Goal: Task Accomplishment & Management: Complete application form

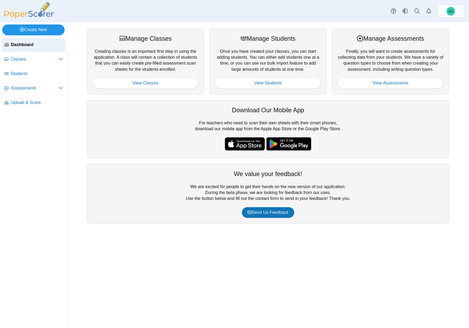
click at [43, 29] on link "Create New" at bounding box center [33, 29] width 62 height 11
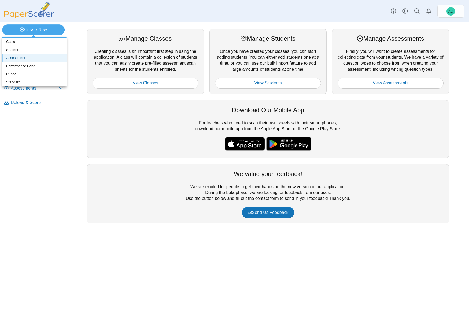
click at [21, 57] on link "Assessment" at bounding box center [34, 58] width 64 height 8
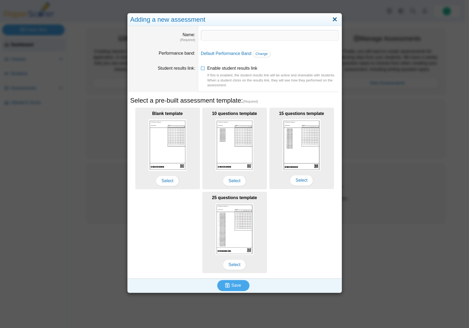
click at [334, 20] on link "Close" at bounding box center [335, 19] width 8 height 9
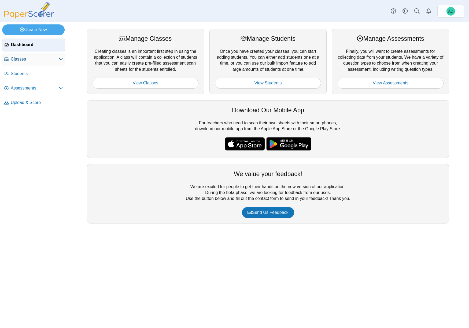
click at [60, 60] on icon at bounding box center [61, 59] width 4 height 4
click at [149, 82] on link "View Classes" at bounding box center [146, 83] width 106 height 11
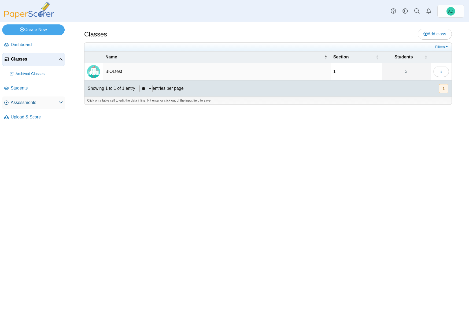
click at [30, 104] on span "Assessments" at bounding box center [35, 103] width 48 height 6
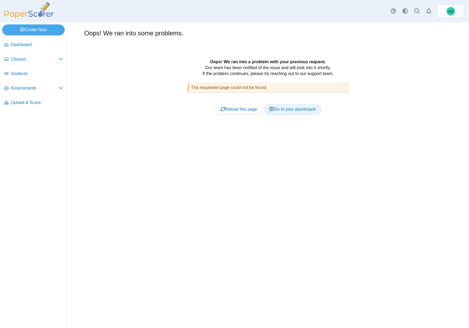
click at [279, 109] on link "Go to your dashboard" at bounding box center [292, 109] width 57 height 11
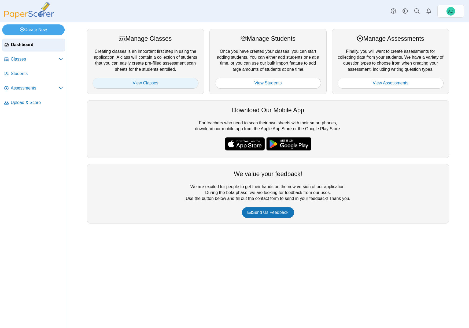
click at [151, 82] on link "View Classes" at bounding box center [146, 83] width 106 height 11
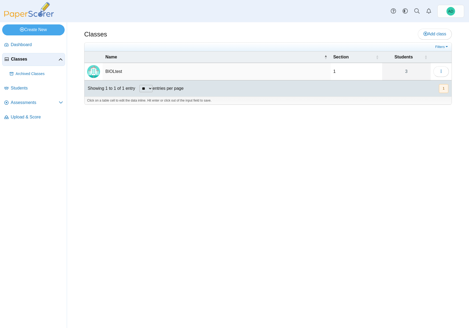
click at [34, 60] on span "Classes" at bounding box center [34, 59] width 47 height 6
click at [33, 32] on link "Create New" at bounding box center [33, 29] width 62 height 11
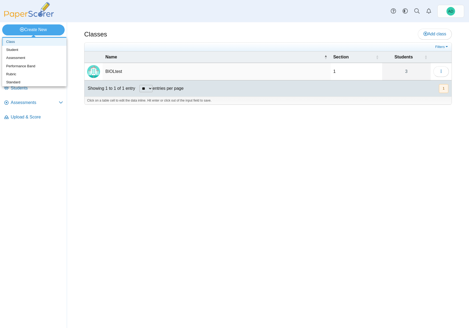
click at [14, 42] on link "Class" at bounding box center [34, 42] width 64 height 8
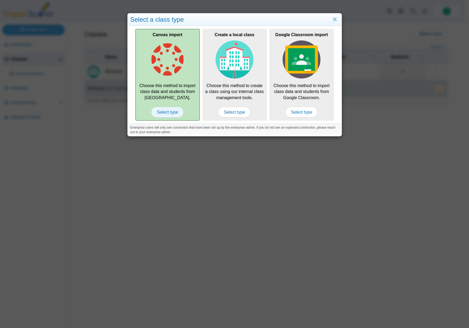
click at [165, 111] on span "Select type" at bounding box center [167, 112] width 32 height 11
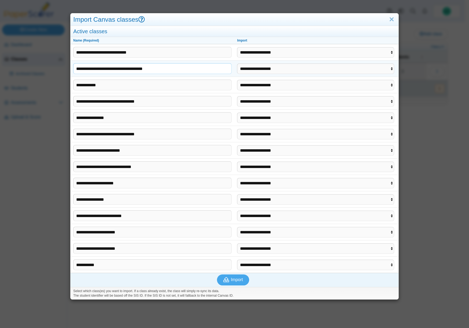
click at [147, 68] on input "**********" at bounding box center [152, 68] width 159 height 11
click at [114, 69] on input "**********" at bounding box center [152, 68] width 159 height 11
click at [179, 70] on input "**********" at bounding box center [152, 68] width 159 height 11
select select "**********"
click option "**********" at bounding box center [0, 0] width 0 height 0
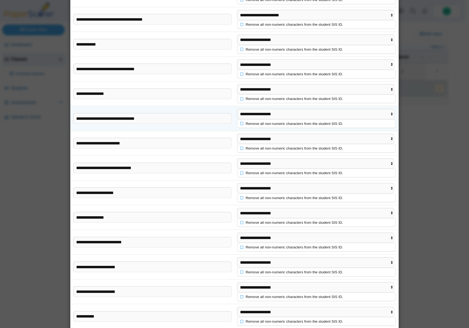
scroll to position [60, 0]
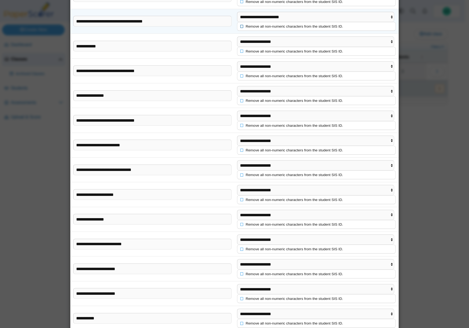
click at [240, 27] on icon at bounding box center [242, 25] width 4 height 3
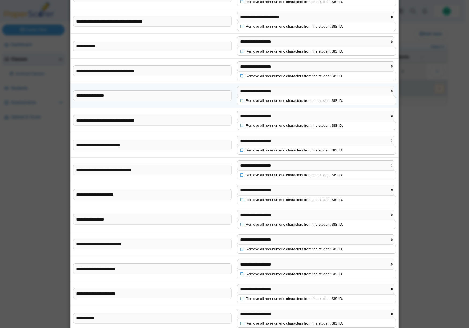
scroll to position [93, 0]
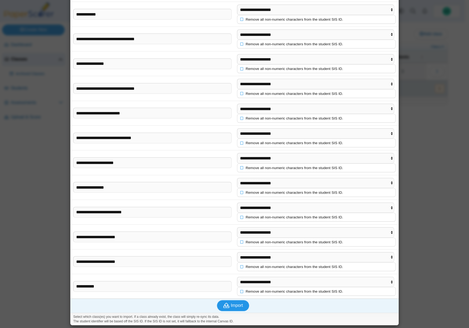
click at [239, 306] on span "Import" at bounding box center [237, 305] width 12 height 5
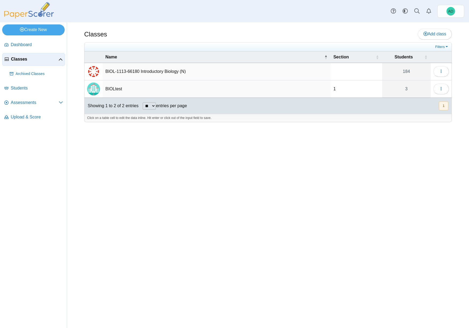
click at [137, 70] on td "BIOL-1113-66180 Introductory Biology (N)" at bounding box center [217, 71] width 228 height 17
click at [93, 71] on img "External class connected through Canvas" at bounding box center [93, 71] width 13 height 13
click at [148, 144] on div "Classes Add class Filters 184" at bounding box center [268, 175] width 402 height 306
click at [34, 30] on link "Create New" at bounding box center [33, 29] width 62 height 11
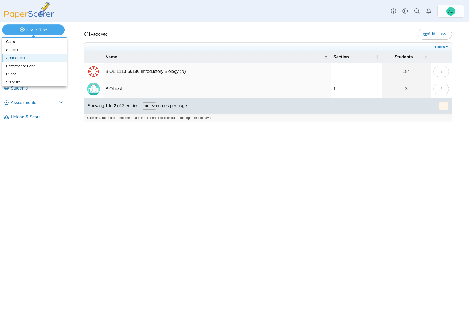
click at [19, 58] on link "Assessment" at bounding box center [34, 58] width 64 height 8
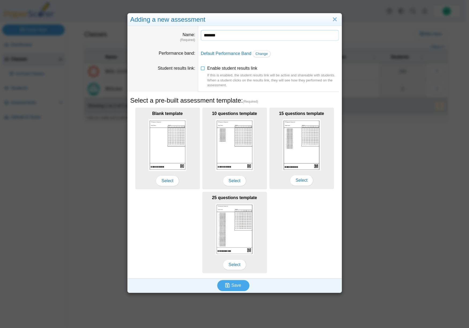
type input "*******"
click at [201, 69] on icon at bounding box center [203, 67] width 4 height 4
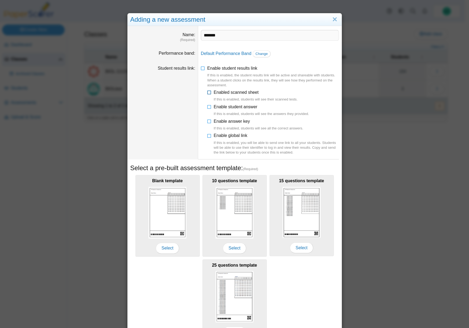
click at [208, 93] on icon at bounding box center [209, 92] width 4 height 4
click at [208, 107] on icon at bounding box center [209, 106] width 4 height 4
click at [207, 121] on icon at bounding box center [209, 120] width 4 height 4
click at [201, 67] on icon at bounding box center [203, 67] width 4 height 4
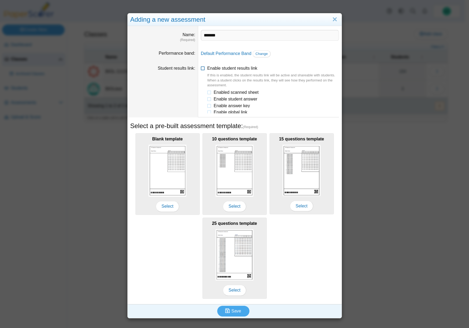
scroll to position [0, 0]
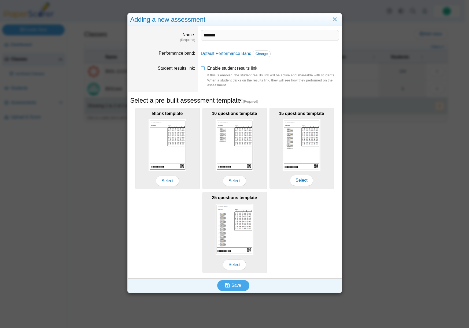
click at [400, 136] on div "Adding a new assessment Name (Required) ******* Performance band Default Perfor…" at bounding box center [234, 164] width 469 height 328
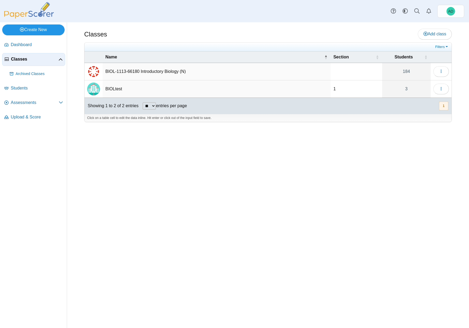
click at [32, 30] on link "Create New" at bounding box center [33, 29] width 62 height 11
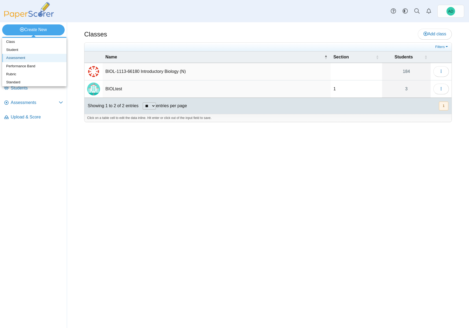
click at [26, 57] on link "Assessment" at bounding box center [34, 58] width 64 height 8
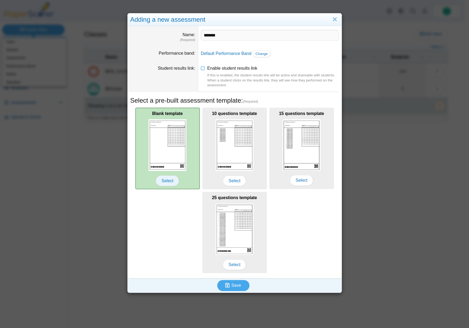
click at [166, 180] on span "Select" at bounding box center [167, 181] width 23 height 11
click at [170, 181] on span "Select" at bounding box center [167, 181] width 23 height 11
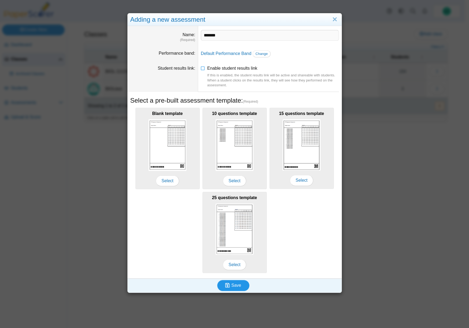
click at [233, 285] on span "Save" at bounding box center [236, 285] width 10 height 5
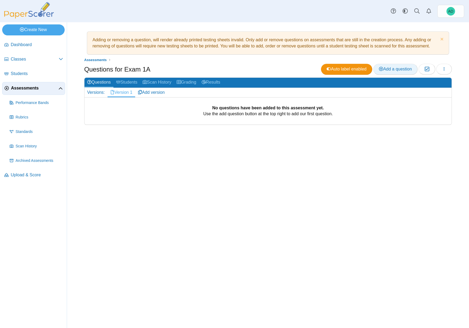
click at [393, 69] on span "Add a question" at bounding box center [395, 69] width 33 height 5
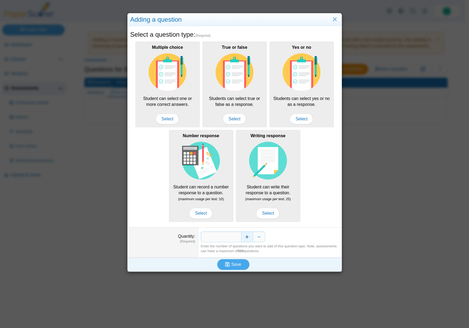
click at [245, 236] on button "Increase" at bounding box center [247, 237] width 12 height 11
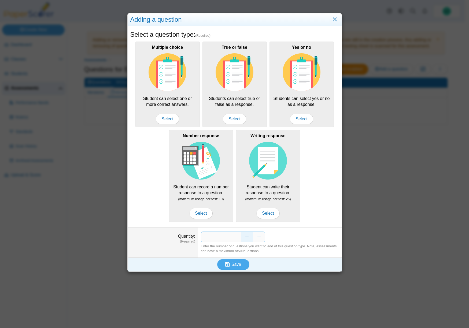
click at [245, 236] on button "Increase" at bounding box center [247, 237] width 12 height 11
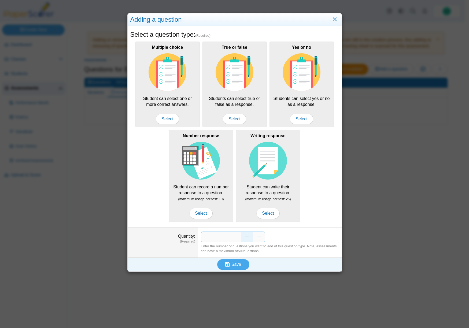
click at [245, 236] on button "Increase" at bounding box center [247, 237] width 12 height 11
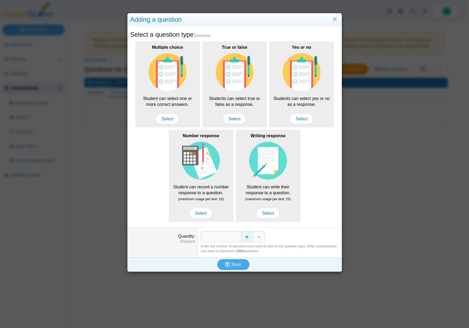
click at [245, 236] on button "Increase" at bounding box center [247, 237] width 12 height 11
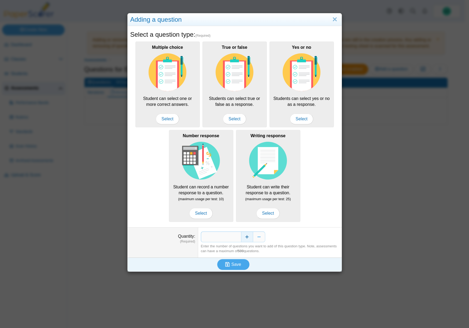
click at [245, 236] on button "Increase" at bounding box center [247, 237] width 12 height 11
click at [246, 236] on button "Increase" at bounding box center [247, 237] width 12 height 11
click at [234, 265] on span "Save" at bounding box center [236, 264] width 10 height 5
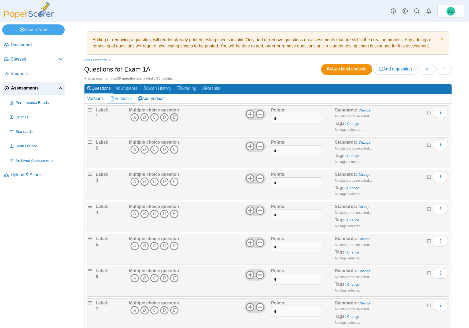
click at [176, 118] on icon "E" at bounding box center [174, 117] width 9 height 9
click at [165, 150] on icon "D" at bounding box center [164, 149] width 9 height 9
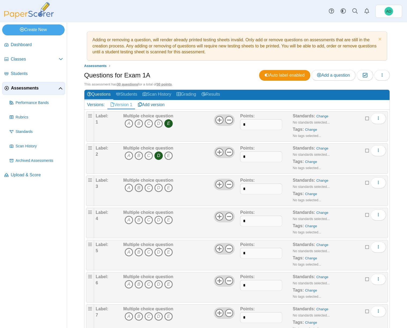
click at [138, 188] on icon "B" at bounding box center [139, 188] width 9 height 9
click at [159, 220] on icon "D" at bounding box center [158, 220] width 9 height 9
click at [148, 252] on icon "C" at bounding box center [149, 252] width 9 height 9
click at [168, 284] on icon "E" at bounding box center [168, 284] width 9 height 9
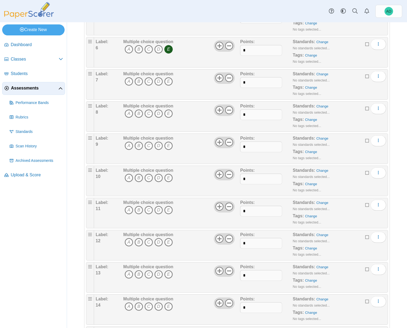
scroll to position [246, 0]
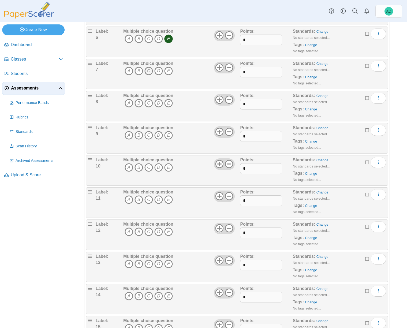
click at [148, 71] on icon "C" at bounding box center [149, 71] width 9 height 9
click at [127, 104] on icon "A" at bounding box center [129, 103] width 9 height 9
click at [128, 135] on icon "A" at bounding box center [129, 135] width 9 height 9
click at [159, 167] on icon "D" at bounding box center [158, 167] width 9 height 9
click at [137, 200] on icon "B" at bounding box center [139, 200] width 9 height 9
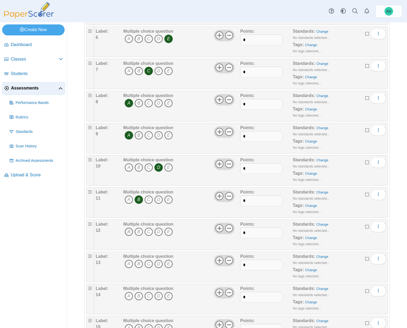
click at [127, 231] on icon "A" at bounding box center [129, 232] width 9 height 9
click at [159, 263] on icon "D" at bounding box center [158, 264] width 9 height 9
click at [159, 296] on icon "D" at bounding box center [158, 296] width 9 height 9
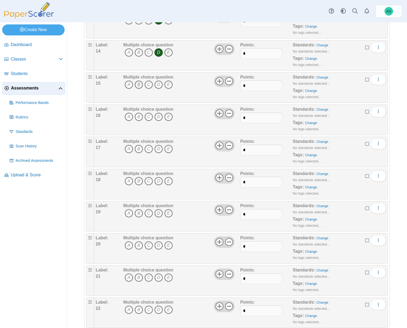
scroll to position [491, 0]
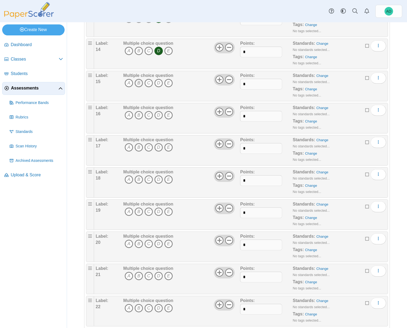
click at [140, 83] on icon "B" at bounding box center [139, 83] width 9 height 9
click at [168, 116] on icon "E" at bounding box center [168, 115] width 9 height 9
click at [150, 148] on icon "C" at bounding box center [149, 147] width 9 height 9
click at [170, 180] on icon "E" at bounding box center [168, 179] width 9 height 9
drag, startPoint x: 129, startPoint y: 210, endPoint x: 196, endPoint y: 212, distance: 67.4
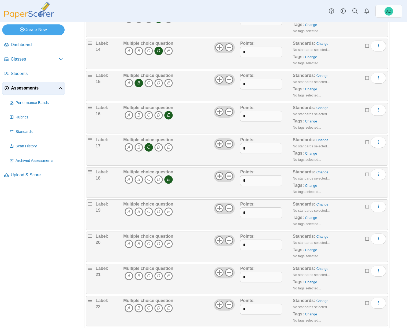
click at [128, 210] on icon "A" at bounding box center [129, 212] width 9 height 9
click at [159, 244] on icon "D" at bounding box center [158, 244] width 9 height 9
click at [138, 276] on icon "B" at bounding box center [139, 276] width 9 height 9
click at [129, 308] on icon "A" at bounding box center [129, 308] width 9 height 9
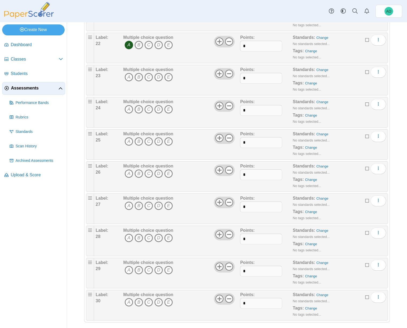
scroll to position [760, 0]
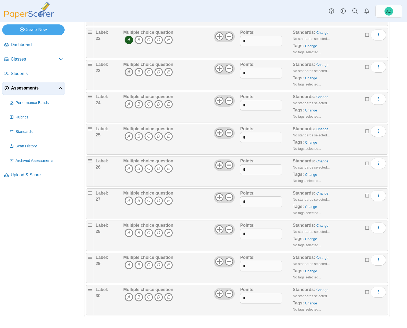
click at [127, 72] on icon "A" at bounding box center [129, 72] width 9 height 9
click at [127, 105] on icon "A" at bounding box center [129, 104] width 9 height 9
click at [128, 137] on icon "A" at bounding box center [129, 136] width 9 height 9
click at [149, 168] on icon "C" at bounding box center [149, 168] width 9 height 9
click at [138, 201] on icon "B" at bounding box center [139, 201] width 9 height 9
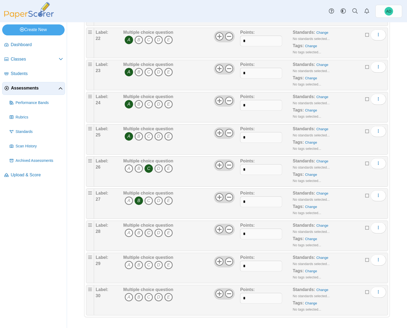
drag, startPoint x: 138, startPoint y: 233, endPoint x: 145, endPoint y: 233, distance: 7.2
click at [138, 233] on icon "B" at bounding box center [139, 233] width 9 height 9
click at [160, 265] on icon "D" at bounding box center [158, 265] width 9 height 9
click at [149, 297] on icon "C" at bounding box center [149, 297] width 9 height 9
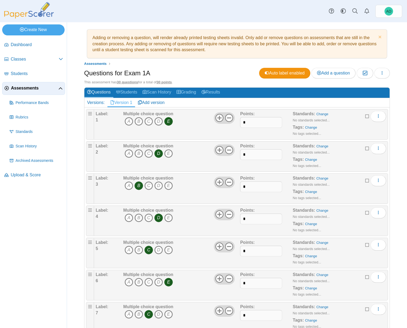
scroll to position [0, 0]
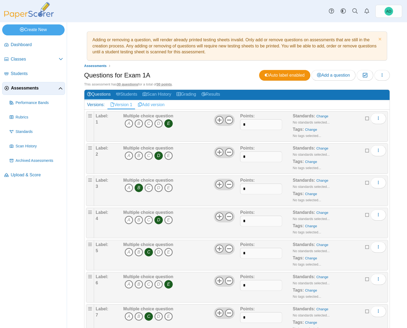
click at [157, 104] on link "Add version" at bounding box center [151, 104] width 32 height 9
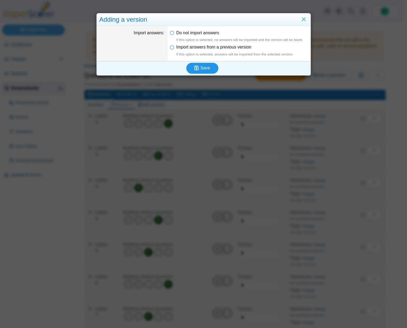
click at [205, 68] on span "Save" at bounding box center [206, 68] width 10 height 5
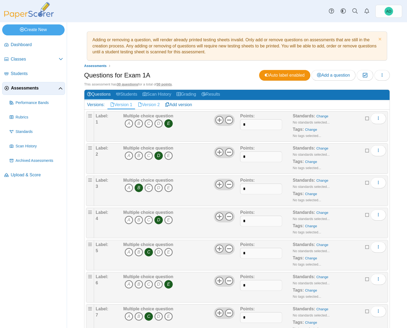
click at [154, 103] on link "Version 2" at bounding box center [149, 104] width 28 height 9
click at [128, 123] on icon "A" at bounding box center [129, 123] width 9 height 9
click at [129, 156] on icon "A" at bounding box center [129, 156] width 9 height 9
click at [139, 188] on icon "B" at bounding box center [139, 188] width 9 height 9
click at [128, 220] on icon "A" at bounding box center [129, 220] width 9 height 9
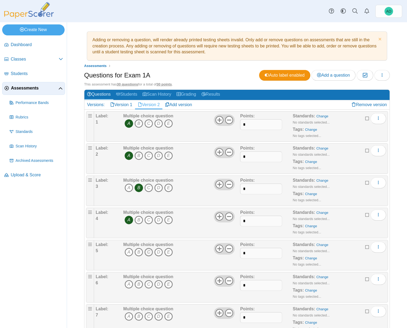
click at [150, 254] on icon "C" at bounding box center [149, 252] width 9 height 9
click at [169, 285] on icon "E" at bounding box center [168, 284] width 9 height 9
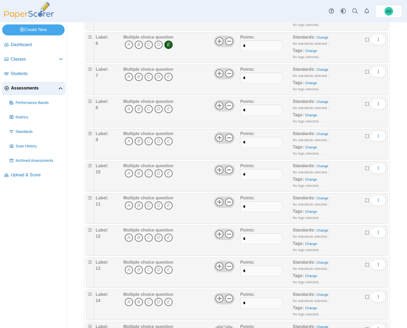
scroll to position [248, 0]
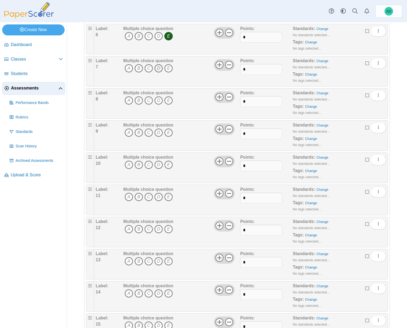
click at [160, 68] on icon "D" at bounding box center [158, 68] width 9 height 9
click at [130, 100] on icon "A" at bounding box center [129, 100] width 9 height 9
click at [129, 132] on icon "A" at bounding box center [129, 132] width 9 height 9
click at [127, 163] on icon "A" at bounding box center [129, 165] width 9 height 9
click at [150, 197] on icon "C" at bounding box center [149, 197] width 9 height 9
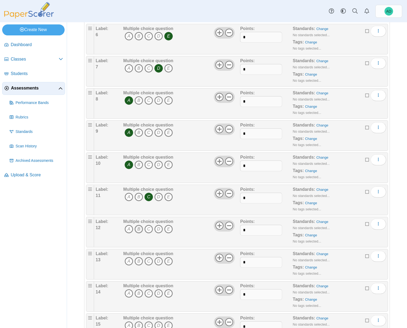
click at [140, 230] on icon "B" at bounding box center [139, 229] width 9 height 9
click at [138, 260] on icon "B" at bounding box center [139, 261] width 9 height 9
click at [161, 293] on icon "D" at bounding box center [158, 293] width 9 height 9
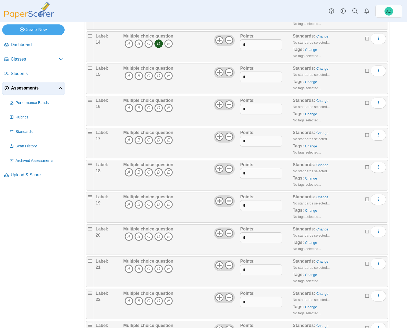
scroll to position [499, 0]
click at [149, 75] on icon "C" at bounding box center [149, 75] width 9 height 9
click at [138, 107] on icon "B" at bounding box center [139, 107] width 9 height 9
click at [167, 139] on icon "E" at bounding box center [168, 139] width 9 height 9
click at [158, 171] on icon "D" at bounding box center [158, 171] width 9 height 9
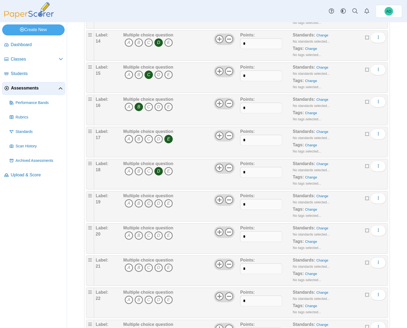
click at [148, 204] on icon "C" at bounding box center [149, 203] width 9 height 9
click at [159, 237] on icon "D" at bounding box center [158, 235] width 9 height 9
drag, startPoint x: 129, startPoint y: 267, endPoint x: 134, endPoint y: 266, distance: 5.1
click at [129, 267] on icon "A" at bounding box center [129, 268] width 9 height 9
click at [159, 300] on icon "D" at bounding box center [158, 300] width 9 height 9
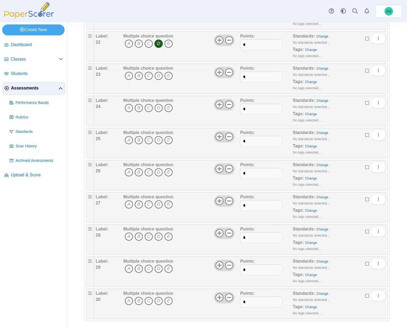
scroll to position [760, 0]
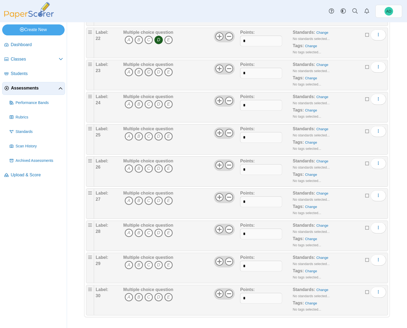
drag, startPoint x: 149, startPoint y: 71, endPoint x: 152, endPoint y: 72, distance: 3.3
click at [149, 71] on icon "C" at bounding box center [149, 72] width 9 height 9
click at [170, 103] on icon "E" at bounding box center [168, 104] width 9 height 9
click at [168, 135] on icon "E" at bounding box center [168, 136] width 9 height 9
click at [157, 170] on icon "D" at bounding box center [158, 168] width 9 height 9
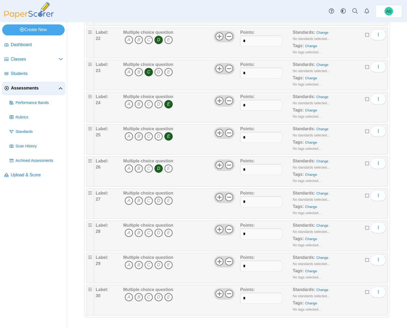
click at [159, 200] on icon "D" at bounding box center [158, 201] width 9 height 9
click at [140, 233] on icon "B" at bounding box center [139, 233] width 9 height 9
click at [138, 265] on icon "B" at bounding box center [139, 265] width 9 height 9
click at [127, 296] on icon "A" at bounding box center [129, 297] width 9 height 9
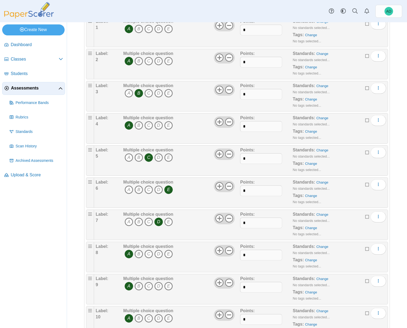
scroll to position [0, 0]
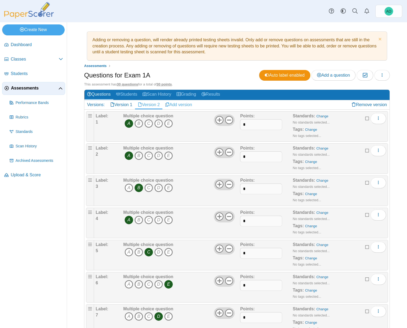
click at [183, 104] on link "Add version" at bounding box center [179, 104] width 32 height 9
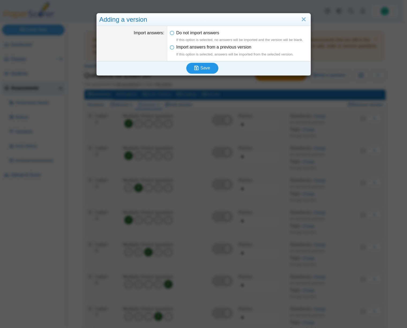
click at [202, 68] on span "Save" at bounding box center [206, 68] width 10 height 5
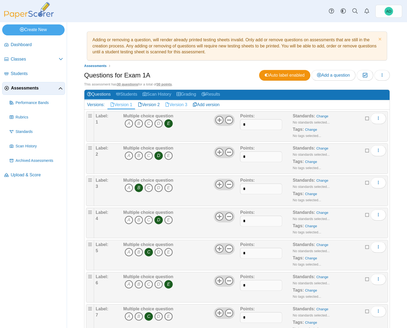
click at [187, 105] on link "Version 3" at bounding box center [177, 104] width 28 height 9
click at [139, 123] on icon "B" at bounding box center [139, 123] width 9 height 9
click at [169, 155] on icon "E" at bounding box center [168, 156] width 9 height 9
click at [149, 187] on icon "C" at bounding box center [149, 188] width 9 height 9
click at [159, 220] on icon "D" at bounding box center [158, 220] width 9 height 9
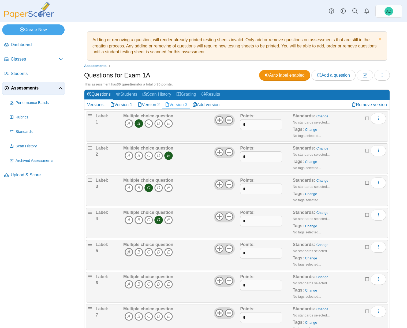
click at [128, 252] on icon "A" at bounding box center [129, 252] width 9 height 9
click at [158, 284] on icon "D" at bounding box center [158, 284] width 9 height 9
click at [138, 316] on icon "B" at bounding box center [139, 316] width 9 height 9
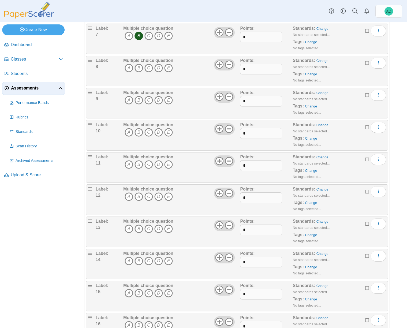
scroll to position [281, 0]
click at [157, 67] on icon "D" at bounding box center [158, 68] width 9 height 9
click at [168, 99] on icon "E" at bounding box center [168, 100] width 9 height 9
click at [129, 132] on icon "A" at bounding box center [129, 132] width 9 height 9
click at [160, 163] on icon "D" at bounding box center [158, 164] width 9 height 9
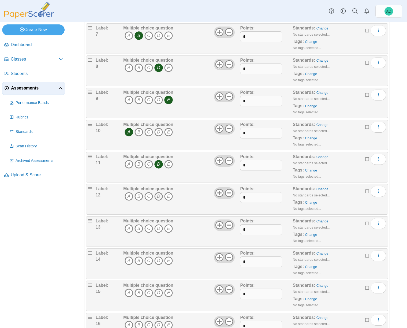
click at [160, 197] on icon "D" at bounding box center [158, 196] width 9 height 9
click at [141, 228] on icon "B" at bounding box center [139, 228] width 9 height 9
click at [168, 261] on icon "E" at bounding box center [168, 261] width 9 height 9
click at [147, 293] on icon "C" at bounding box center [149, 293] width 9 height 9
click at [128, 325] on icon "A" at bounding box center [129, 325] width 9 height 9
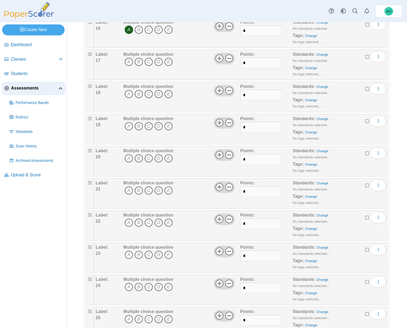
scroll to position [577, 0]
click at [129, 62] on icon "A" at bounding box center [129, 61] width 9 height 9
click at [128, 93] on icon "A" at bounding box center [129, 93] width 9 height 9
click at [148, 126] on icon "C" at bounding box center [149, 125] width 9 height 9
click at [139, 158] on icon "B" at bounding box center [139, 158] width 9 height 9
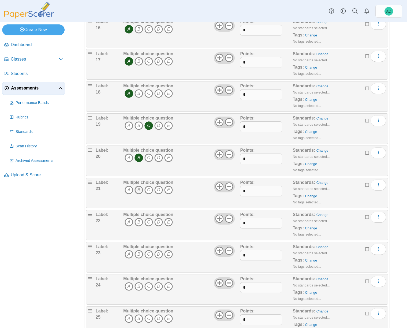
click at [139, 189] on icon "B" at bounding box center [139, 190] width 9 height 9
click at [159, 222] on icon "D" at bounding box center [158, 222] width 9 height 9
click at [148, 256] on icon "C" at bounding box center [149, 254] width 9 height 9
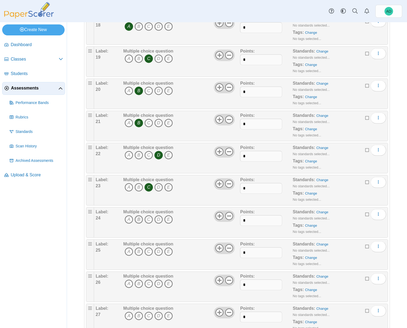
click at [140, 219] on icon "B" at bounding box center [139, 219] width 9 height 9
click at [168, 251] on icon "E" at bounding box center [168, 252] width 9 height 9
click at [160, 283] on icon "D" at bounding box center [158, 284] width 9 height 9
click at [127, 316] on icon "A" at bounding box center [129, 316] width 9 height 9
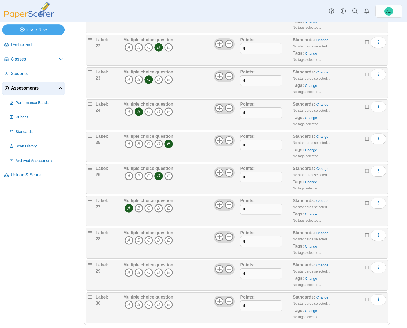
scroll to position [760, 0]
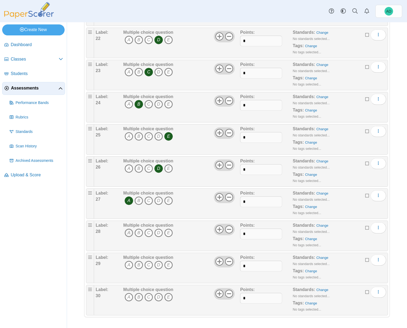
click at [129, 231] on icon "A" at bounding box center [129, 233] width 9 height 9
click at [130, 264] on icon "A" at bounding box center [129, 265] width 9 height 9
click at [150, 297] on icon "C" at bounding box center [149, 297] width 9 height 9
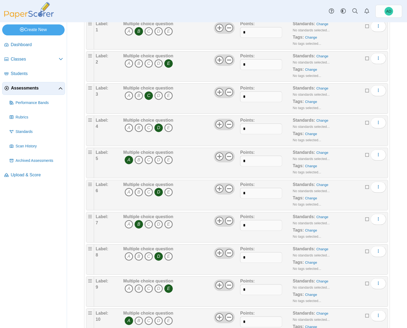
scroll to position [0, 0]
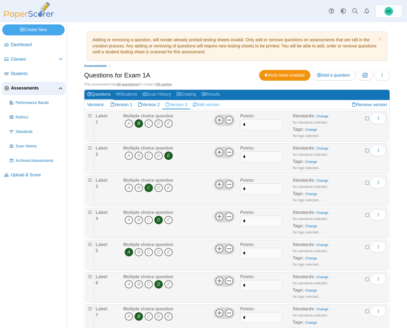
click at [209, 104] on link "Add version" at bounding box center [206, 104] width 32 height 9
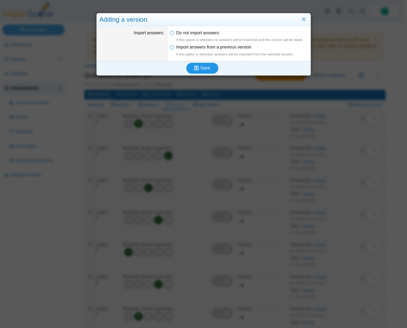
click at [202, 68] on span "Save" at bounding box center [206, 68] width 10 height 5
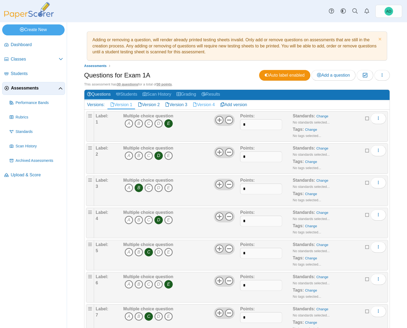
click at [213, 104] on link "Version 4" at bounding box center [204, 104] width 28 height 9
click at [129, 123] on icon "A" at bounding box center [129, 123] width 9 height 9
click at [130, 155] on icon "A" at bounding box center [129, 156] width 9 height 9
drag, startPoint x: 129, startPoint y: 187, endPoint x: 132, endPoint y: 189, distance: 4.1
click at [129, 187] on icon "A" at bounding box center [129, 188] width 9 height 9
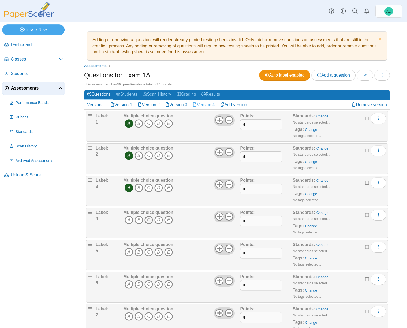
click at [149, 220] on icon "C" at bounding box center [149, 220] width 9 height 9
click at [139, 252] on icon "B" at bounding box center [139, 252] width 9 height 9
click at [138, 284] on icon "B" at bounding box center [139, 284] width 9 height 9
click at [159, 316] on icon "D" at bounding box center [158, 316] width 9 height 9
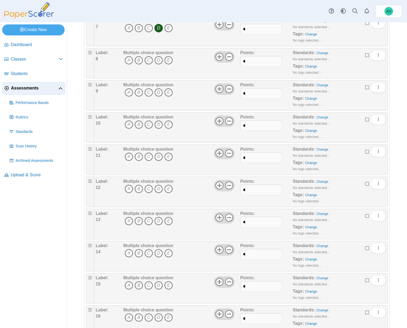
scroll to position [293, 0]
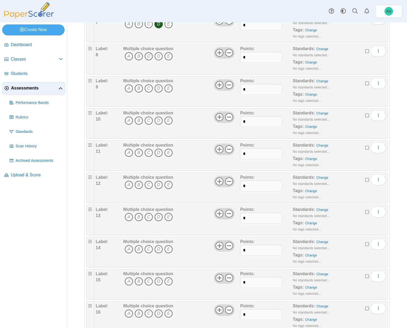
click at [149, 57] on icon "C" at bounding box center [149, 56] width 9 height 9
click at [160, 86] on icon "D" at bounding box center [158, 88] width 9 height 9
click at [148, 121] on icon "C" at bounding box center [149, 120] width 9 height 9
click at [167, 152] on icon "E" at bounding box center [168, 153] width 9 height 9
click at [129, 185] on icon "A" at bounding box center [129, 185] width 9 height 9
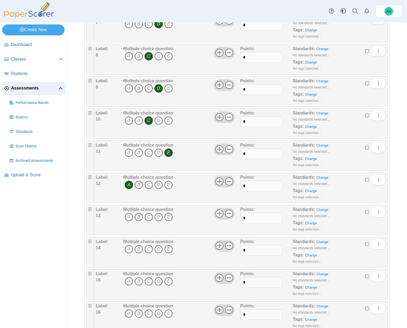
click at [140, 217] on icon "B" at bounding box center [139, 217] width 9 height 9
click at [157, 250] on icon "D" at bounding box center [158, 249] width 9 height 9
click at [129, 281] on icon "A" at bounding box center [129, 281] width 9 height 9
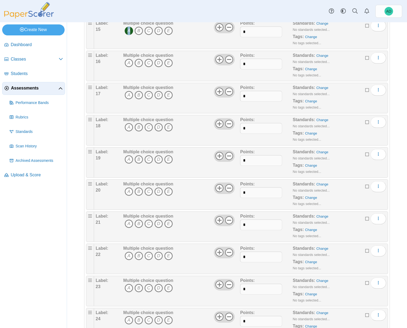
scroll to position [543, 0]
drag, startPoint x: 168, startPoint y: 62, endPoint x: 173, endPoint y: 64, distance: 5.7
click at [168, 62] on icon "E" at bounding box center [168, 63] width 9 height 9
click at [158, 95] on icon "D" at bounding box center [158, 95] width 9 height 9
click at [140, 127] on icon "B" at bounding box center [139, 128] width 9 height 9
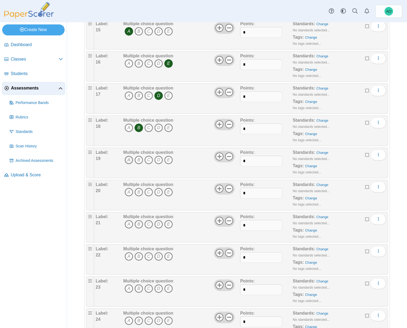
click at [128, 159] on icon "A" at bounding box center [129, 160] width 9 height 9
click at [127, 192] on icon "A" at bounding box center [129, 192] width 9 height 9
click at [128, 223] on icon "A" at bounding box center [129, 224] width 9 height 9
drag, startPoint x: 160, startPoint y: 255, endPoint x: 165, endPoint y: 255, distance: 5.1
click at [159, 255] on icon "D" at bounding box center [158, 256] width 9 height 9
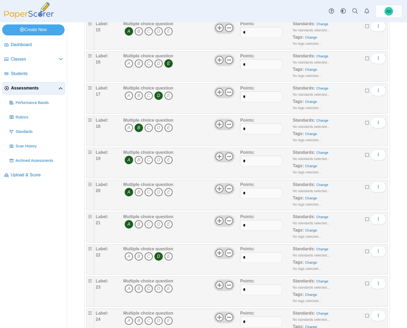
click at [150, 288] on icon "C" at bounding box center [149, 289] width 9 height 9
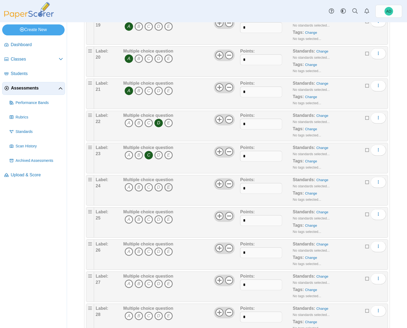
scroll to position [677, 0]
click at [169, 186] on icon "E" at bounding box center [168, 186] width 9 height 9
click at [139, 218] on icon "B" at bounding box center [139, 219] width 9 height 9
click at [168, 253] on icon "E" at bounding box center [168, 251] width 9 height 9
click at [139, 282] on icon "B" at bounding box center [139, 283] width 9 height 9
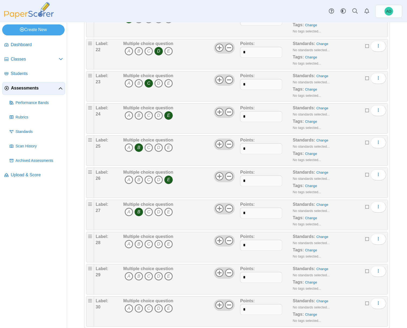
scroll to position [760, 0]
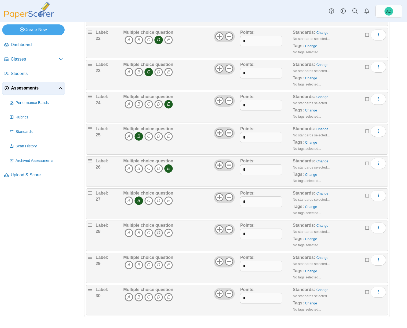
click at [160, 234] on icon "D" at bounding box center [158, 233] width 9 height 9
click at [158, 265] on icon "D" at bounding box center [158, 265] width 9 height 9
click at [149, 297] on icon "C" at bounding box center [149, 297] width 9 height 9
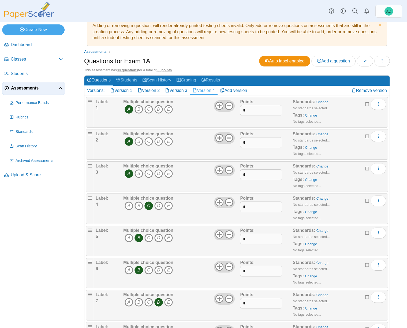
scroll to position [0, 0]
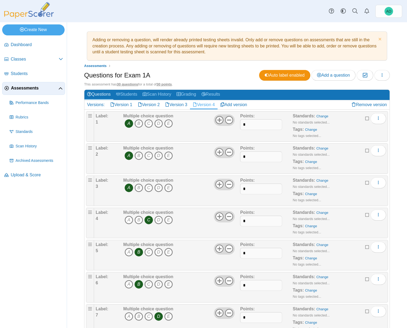
click at [218, 120] on icon at bounding box center [219, 120] width 9 height 9
click at [242, 123] on input "*" at bounding box center [261, 124] width 42 height 11
click at [377, 117] on icon "More options" at bounding box center [379, 118] width 4 height 4
click at [381, 74] on icon "button" at bounding box center [382, 75] width 4 height 4
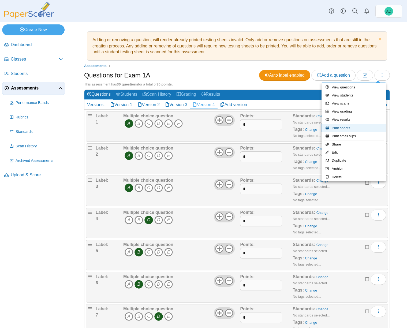
click at [347, 129] on link "Print sheets" at bounding box center [354, 128] width 64 height 8
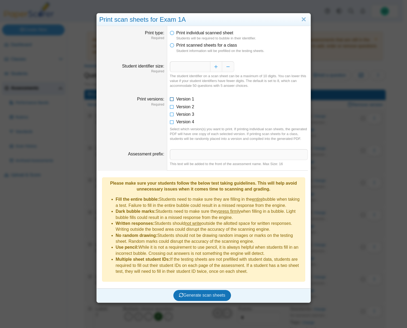
click at [170, 100] on icon at bounding box center [172, 98] width 4 height 4
drag, startPoint x: 170, startPoint y: 106, endPoint x: 170, endPoint y: 111, distance: 4.3
click at [170, 106] on icon at bounding box center [172, 106] width 4 height 4
click at [171, 114] on icon at bounding box center [172, 114] width 4 height 4
click at [171, 122] on icon at bounding box center [172, 121] width 4 height 4
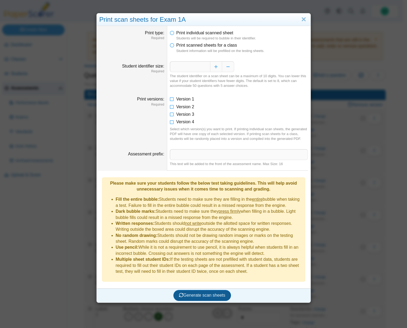
click at [193, 293] on span "Generate scan sheets" at bounding box center [202, 295] width 46 height 5
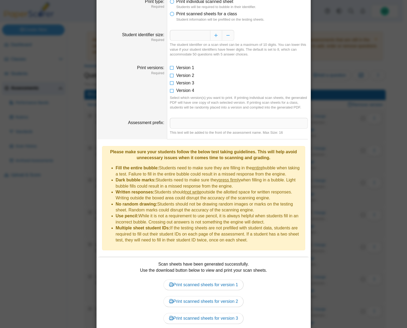
scroll to position [68, 0]
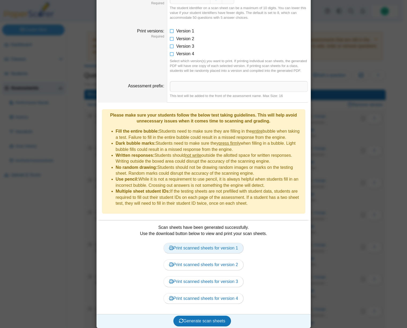
click at [203, 248] on link "Print scanned sheets for version 1" at bounding box center [204, 248] width 80 height 11
click at [194, 262] on link "Print scanned sheets for version 2" at bounding box center [204, 265] width 80 height 11
click at [212, 278] on link "Print scanned sheets for version 3" at bounding box center [204, 282] width 80 height 11
click at [198, 294] on link "Print scanned sheets for version 4" at bounding box center [204, 298] width 80 height 11
drag, startPoint x: 116, startPoint y: 124, endPoint x: 121, endPoint y: 125, distance: 5.1
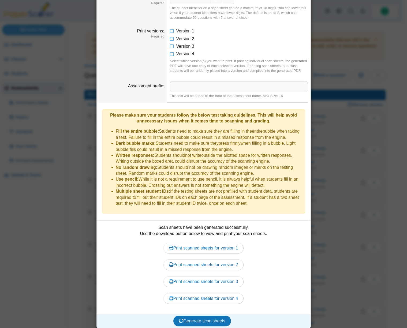
click at [116, 124] on div "Please make sure your students follow the below test taking guidelines. This wi…" at bounding box center [203, 118] width 197 height 12
drag, startPoint x: 114, startPoint y: 132, endPoint x: 267, endPoint y: 188, distance: 162.6
click at [267, 188] on ul "Fill the entire bubble: Students need to make sure they are filling in the enti…" at bounding box center [203, 167] width 197 height 78
click at [255, 205] on li "Multiple sheet student IDs: If the testing sheets are not prefilled with studen…" at bounding box center [209, 198] width 187 height 18
copy ul "Fill the entire bubble: Students need to make sure they are filling in the enti…"
